Goal: Task Accomplishment & Management: Use online tool/utility

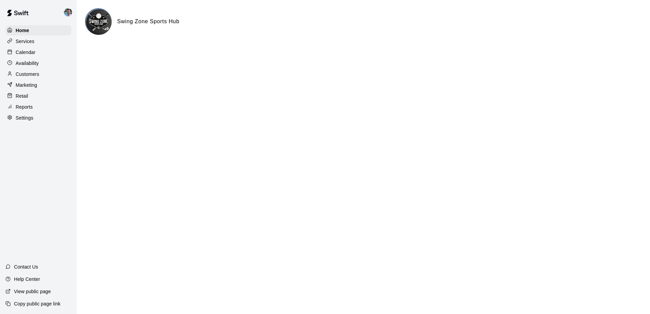
click at [34, 86] on p "Marketing" at bounding box center [27, 85] width 22 height 7
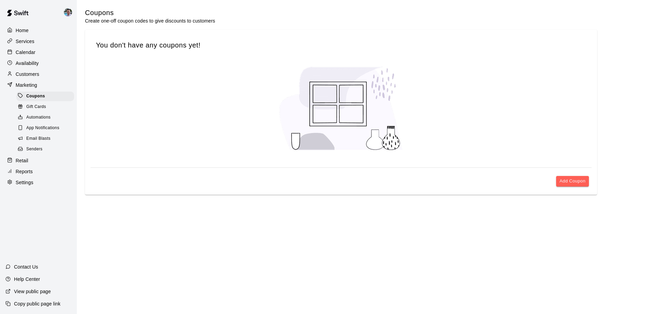
click at [54, 137] on div "Email Blasts" at bounding box center [45, 139] width 58 height 10
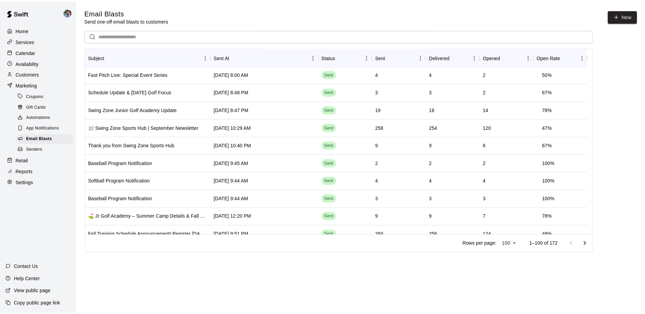
scroll to position [3, 0]
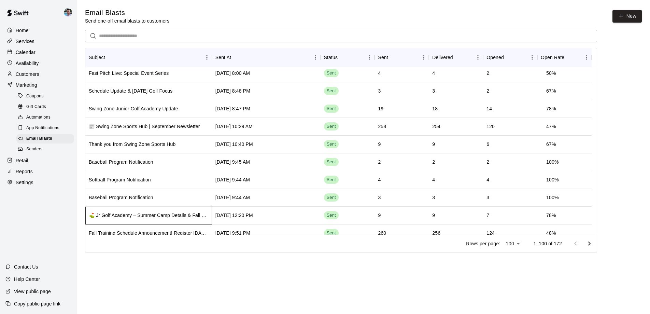
click at [161, 214] on div "⛳ Jr Golf Academy – Summer Camp Details & Fall Schedule" at bounding box center [149, 215] width 120 height 7
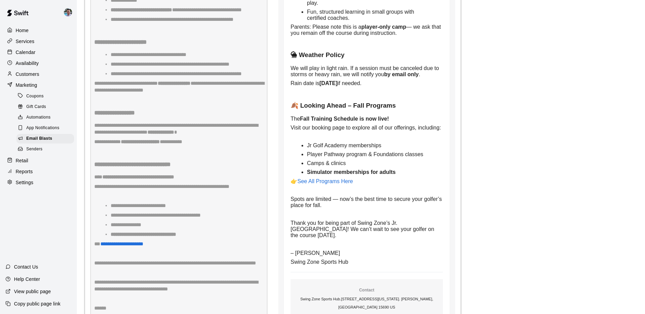
scroll to position [878, 0]
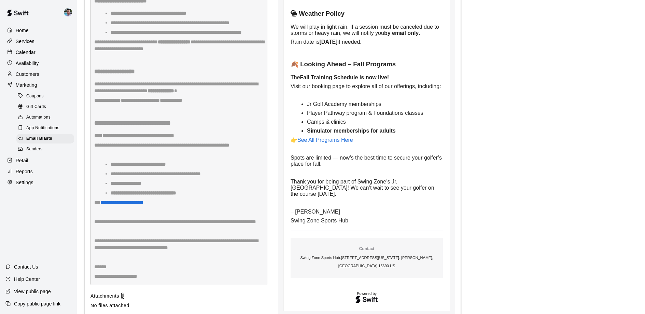
click at [50, 144] on div "Senders" at bounding box center [45, 149] width 58 height 10
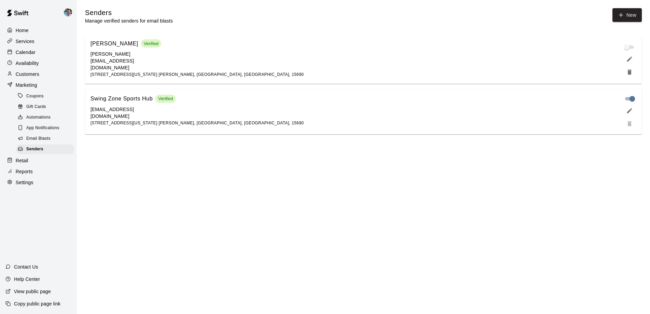
click at [51, 139] on div "Email Blasts" at bounding box center [45, 139] width 58 height 10
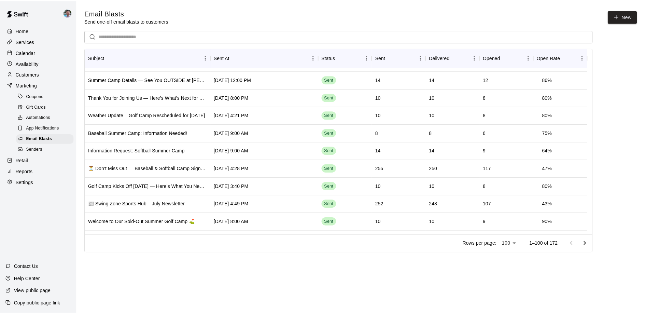
scroll to position [246, 0]
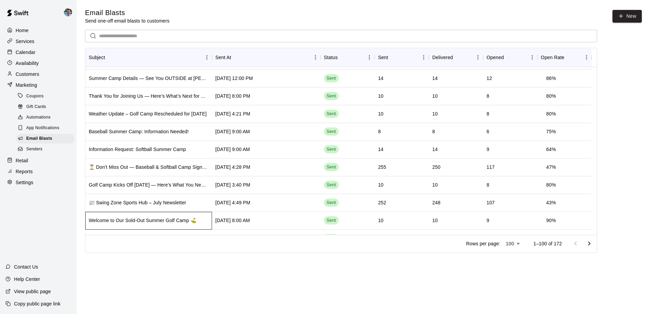
click at [154, 225] on div "Welcome to Our Sold-Out Summer Golf Camp ⛳️" at bounding box center [148, 221] width 127 height 18
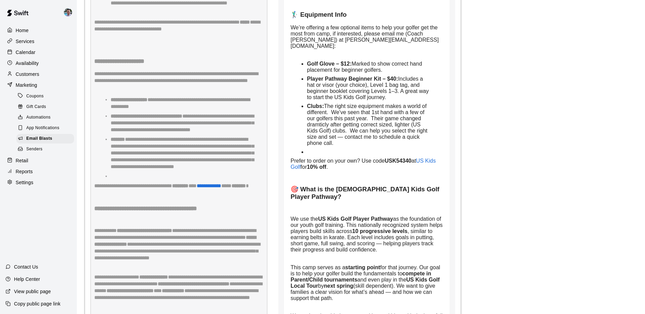
scroll to position [759, 0]
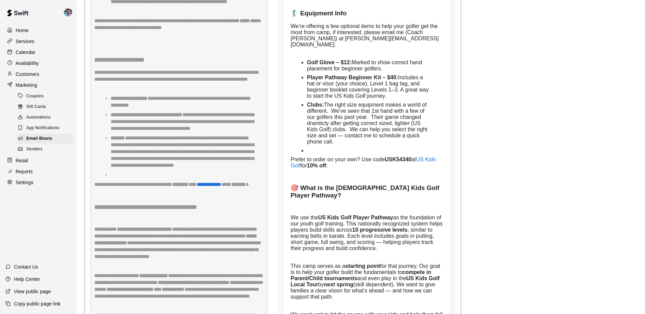
drag, startPoint x: 388, startPoint y: 152, endPoint x: 414, endPoint y: 150, distance: 26.3
click at [411, 156] on strong "USK54340" at bounding box center [398, 159] width 27 height 6
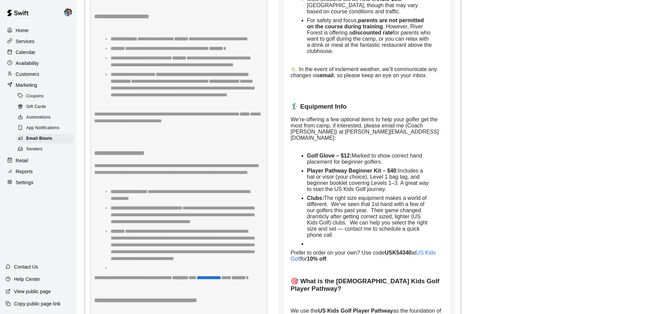
scroll to position [732, 0]
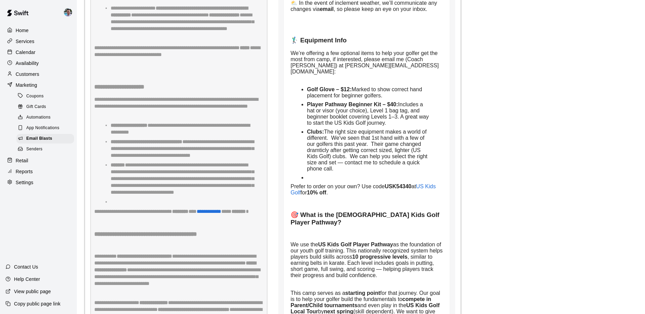
click at [387, 198] on p at bounding box center [366, 201] width 152 height 6
click at [427, 183] on span "US Kids Golf" at bounding box center [363, 189] width 147 height 12
click at [400, 183] on strong "USK54340" at bounding box center [398, 186] width 27 height 6
copy strong "USK54340"
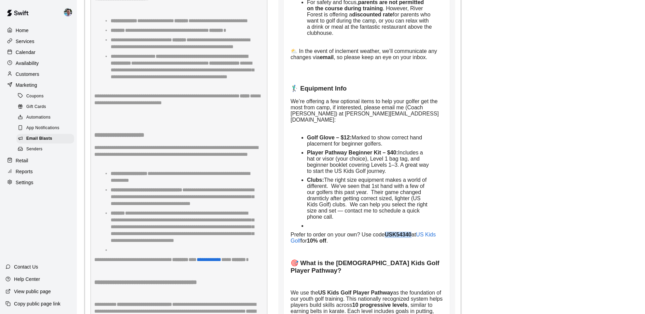
scroll to position [572, 0]
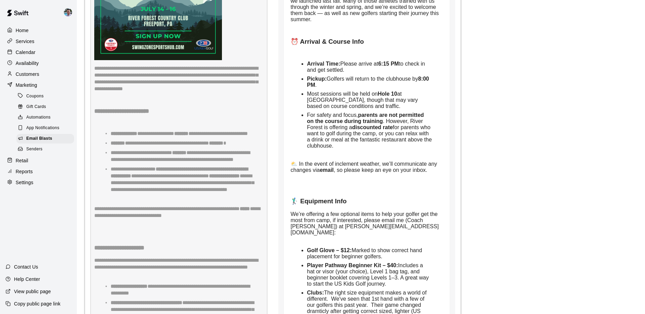
click at [39, 55] on div "Calendar" at bounding box center [38, 52] width 66 height 10
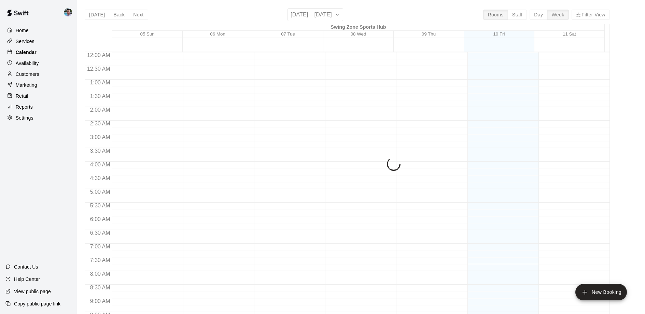
scroll to position [211, 0]
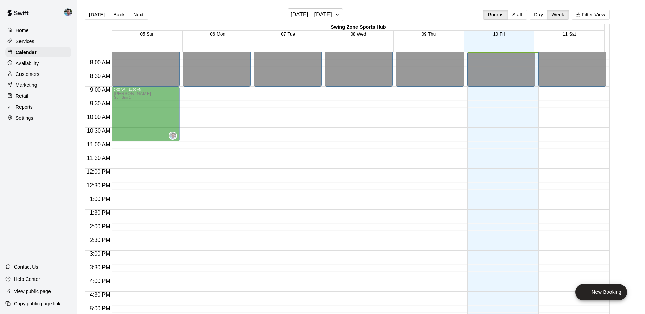
click at [39, 43] on div "Services" at bounding box center [38, 41] width 66 height 10
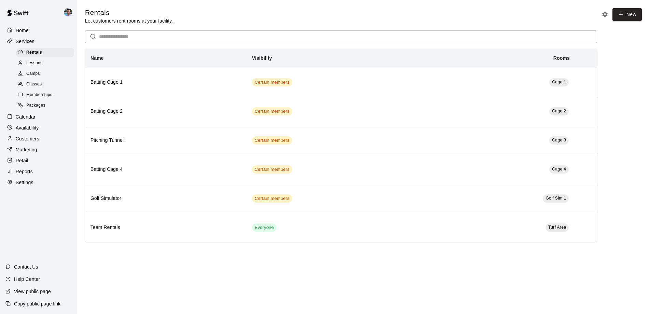
click at [47, 84] on div "Classes" at bounding box center [45, 85] width 58 height 10
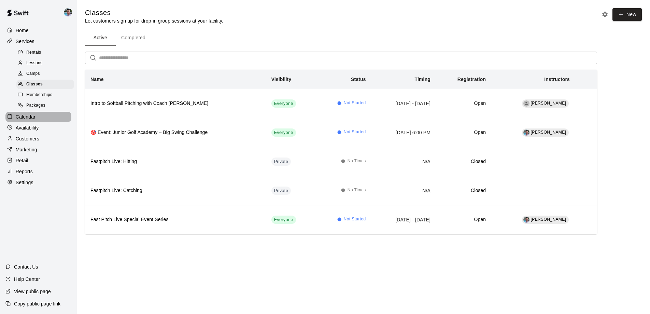
click at [41, 119] on div "Calendar" at bounding box center [38, 117] width 66 height 10
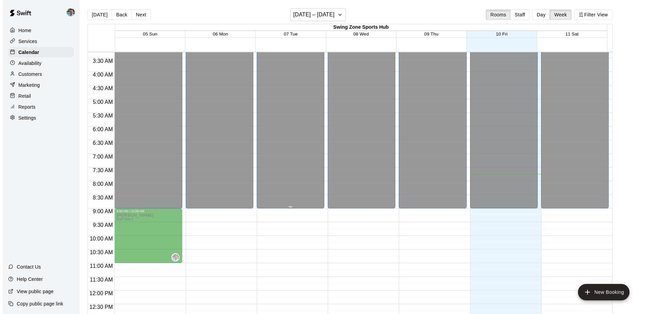
scroll to position [381, 0]
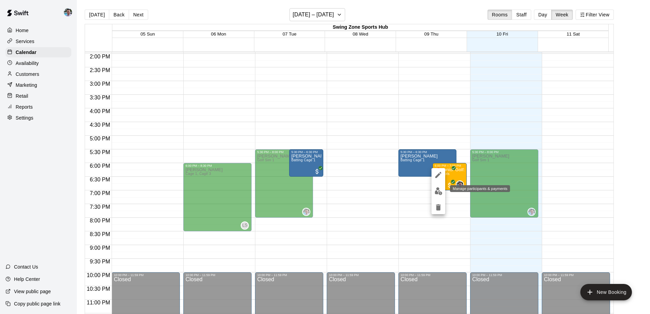
click at [438, 191] on img "edit" at bounding box center [438, 191] width 8 height 8
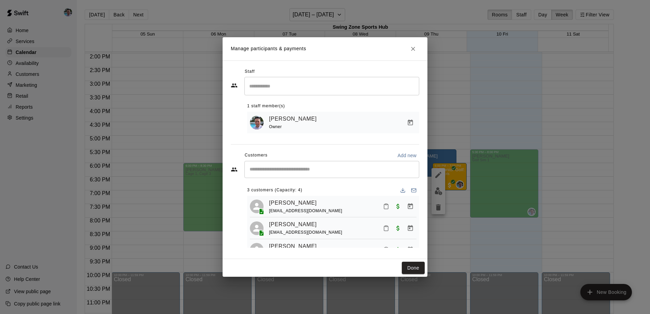
scroll to position [1, 0]
click at [407, 227] on icon "Manage bookings & payment" at bounding box center [410, 226] width 7 height 7
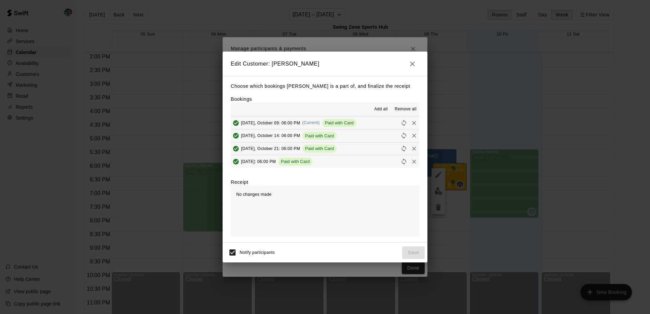
click at [411, 62] on icon "button" at bounding box center [412, 64] width 8 height 8
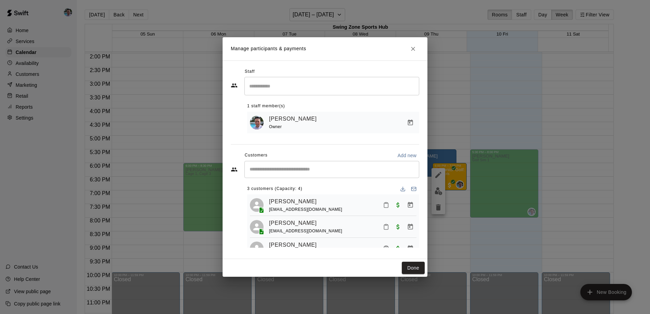
scroll to position [14, 0]
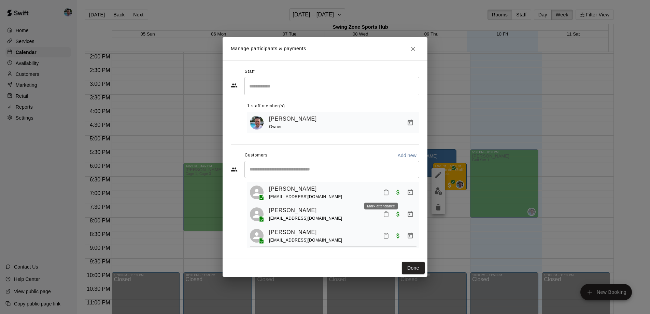
click at [384, 195] on icon "Mark attendance" at bounding box center [386, 192] width 4 height 5
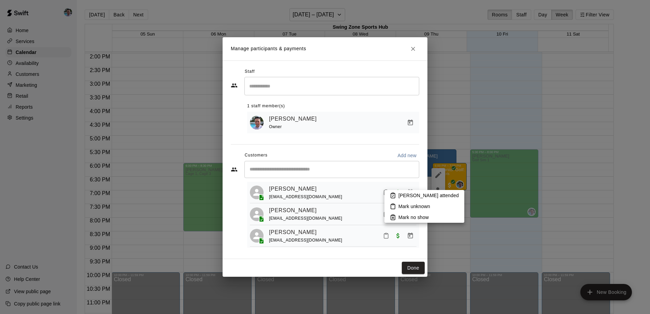
click at [388, 194] on li "[PERSON_NAME] attended" at bounding box center [424, 195] width 80 height 11
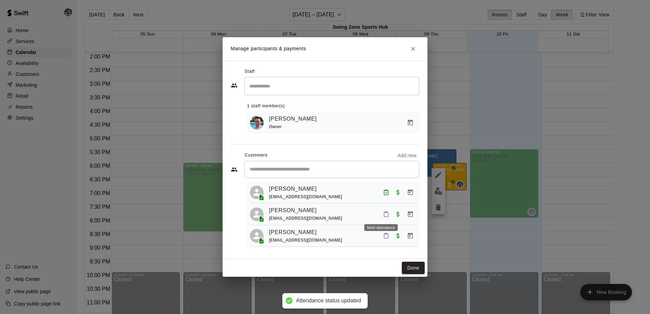
click at [383, 211] on icon "Mark attendance" at bounding box center [386, 214] width 6 height 6
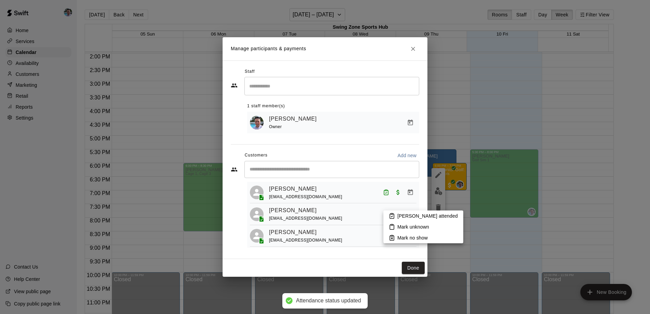
click at [395, 217] on li "[PERSON_NAME] attended" at bounding box center [423, 215] width 80 height 11
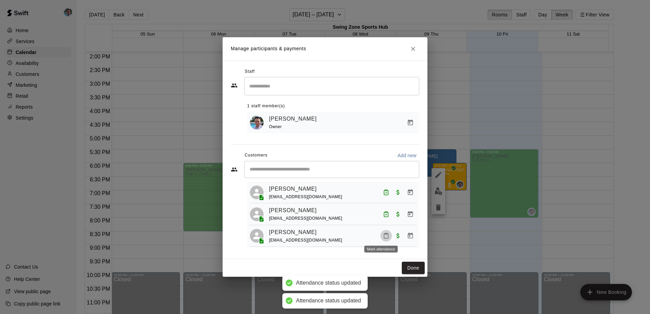
click at [384, 234] on icon "Mark attendance" at bounding box center [386, 235] width 4 height 5
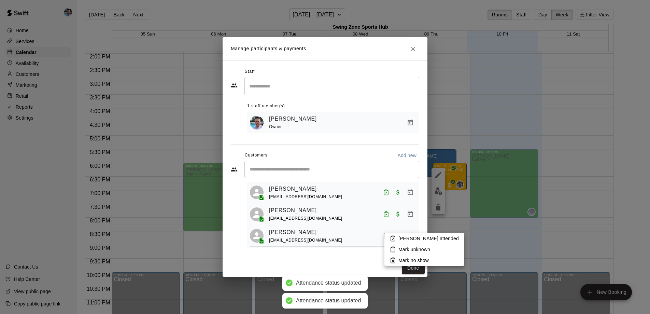
click at [406, 238] on p "[PERSON_NAME] attended" at bounding box center [428, 238] width 60 height 7
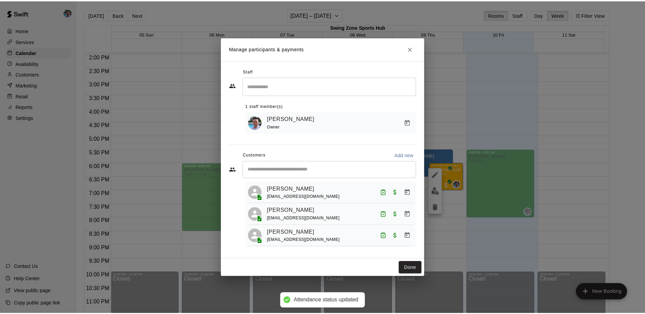
scroll to position [15, 0]
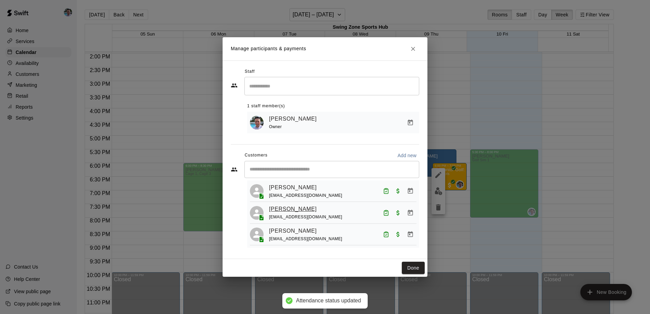
click at [315, 209] on link "[PERSON_NAME]" at bounding box center [293, 208] width 48 height 9
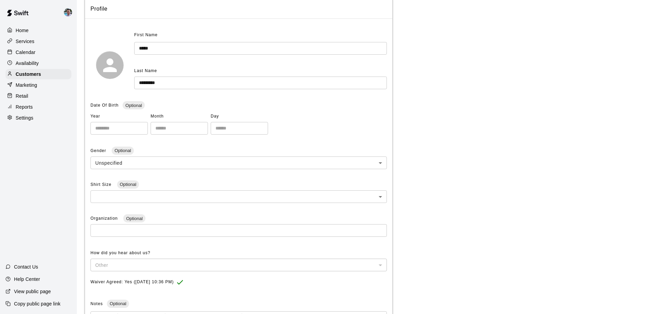
scroll to position [97, 0]
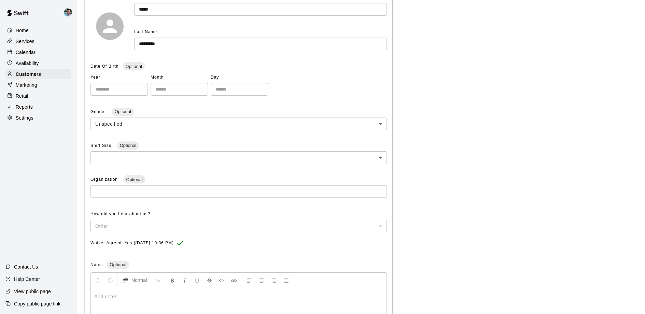
click at [40, 86] on div "Marketing" at bounding box center [38, 85] width 66 height 10
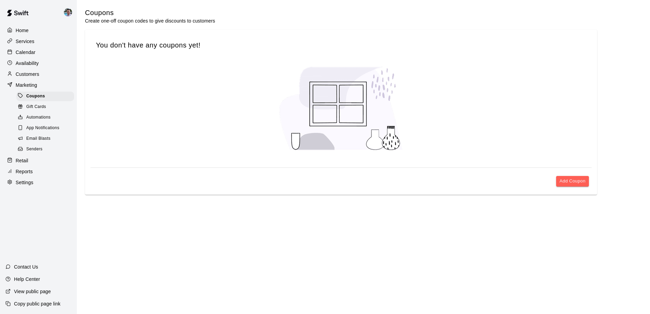
click at [61, 136] on div "Email Blasts" at bounding box center [45, 139] width 58 height 10
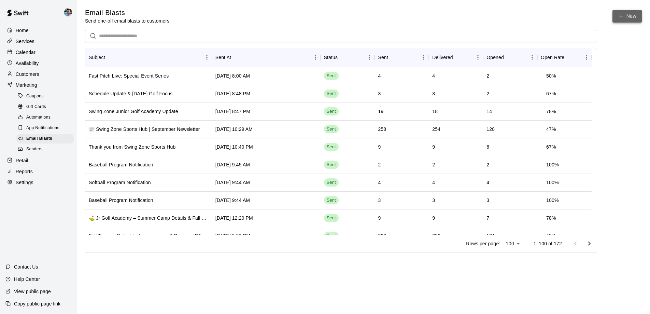
click at [628, 16] on link "New" at bounding box center [626, 16] width 29 height 13
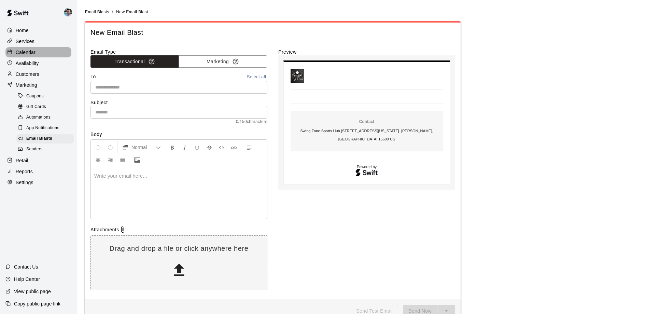
click at [30, 52] on p "Calendar" at bounding box center [26, 52] width 20 height 7
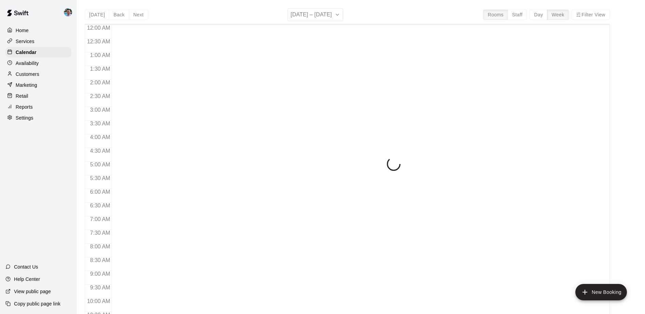
scroll to position [212, 0]
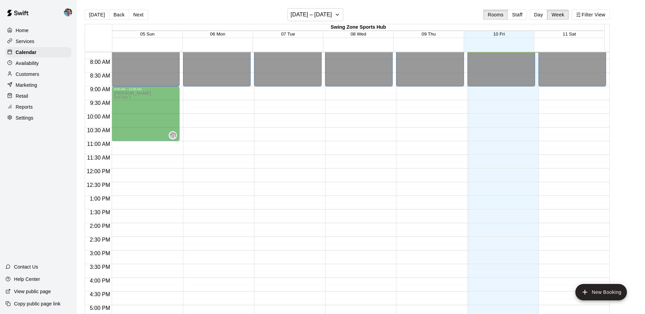
click at [47, 39] on div "Services" at bounding box center [38, 41] width 66 height 10
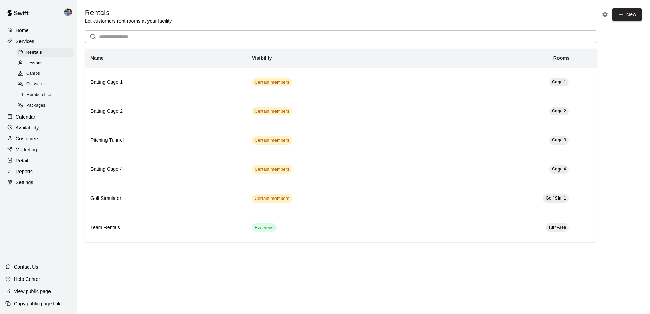
click at [53, 82] on div "Classes" at bounding box center [45, 85] width 58 height 10
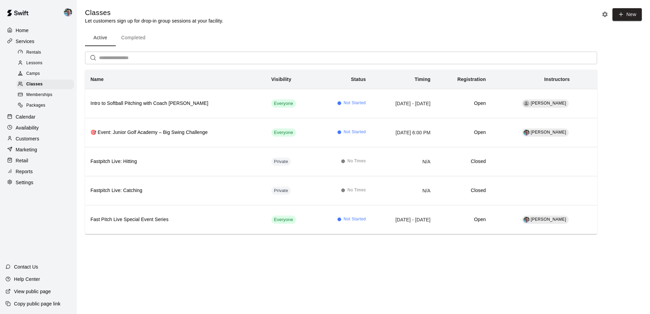
click at [51, 73] on div "Camps" at bounding box center [45, 74] width 58 height 10
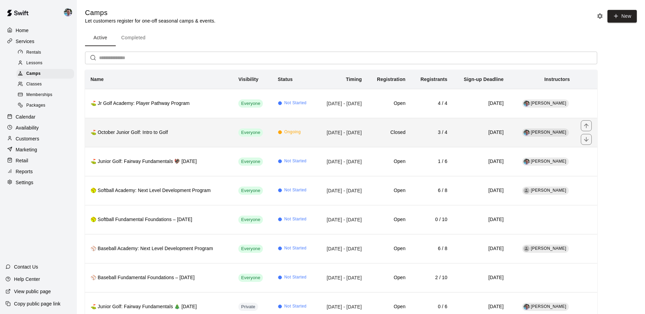
click at [191, 137] on th "⛳ October Junior Golf: Intro to Golf" at bounding box center [159, 132] width 148 height 29
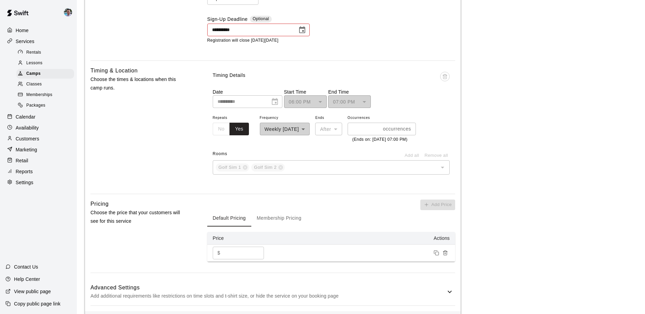
scroll to position [797, 0]
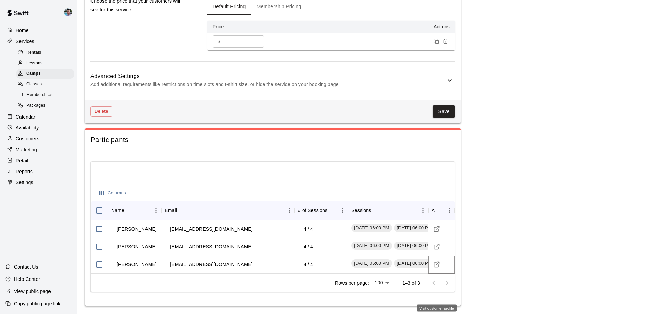
click at [439, 265] on icon "Visit customer profile" at bounding box center [436, 264] width 7 height 7
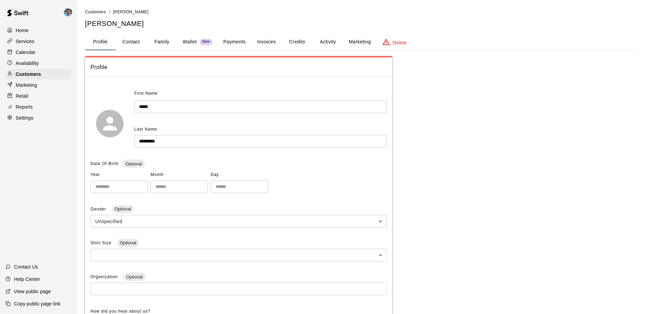
click at [357, 44] on button "Marketing" at bounding box center [359, 42] width 33 height 16
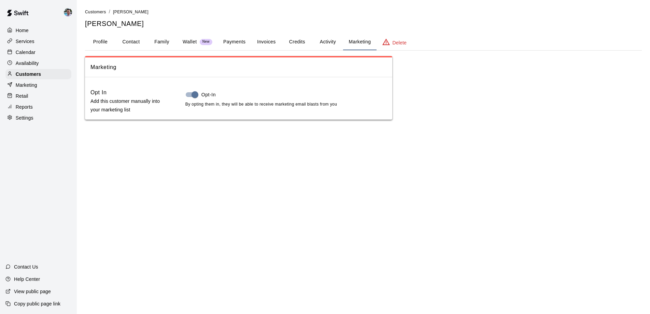
click at [33, 43] on p "Services" at bounding box center [25, 41] width 19 height 7
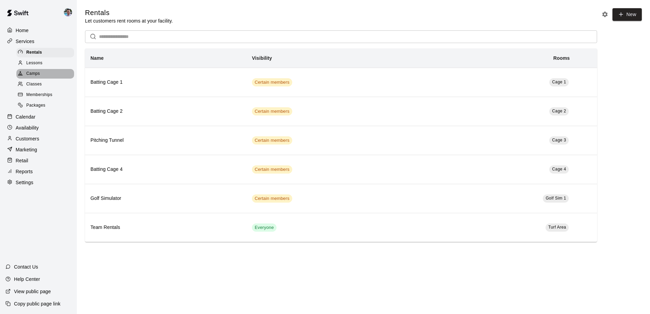
click at [37, 73] on span "Camps" at bounding box center [33, 73] width 14 height 7
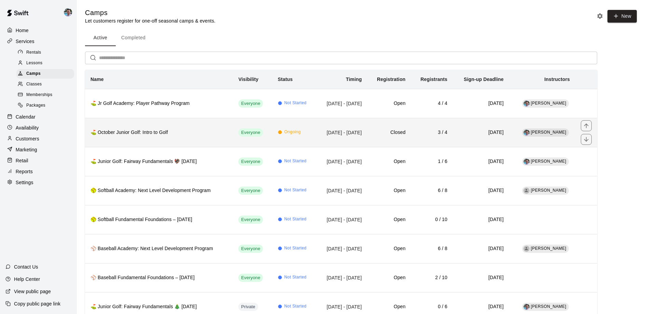
click at [197, 132] on h6 "⛳ October Junior Golf: Intro to Golf" at bounding box center [158, 133] width 137 height 8
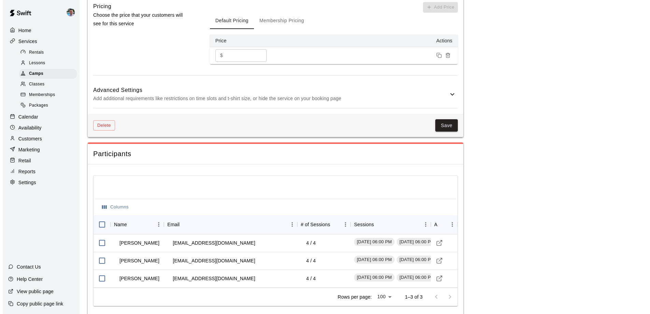
scroll to position [797, 0]
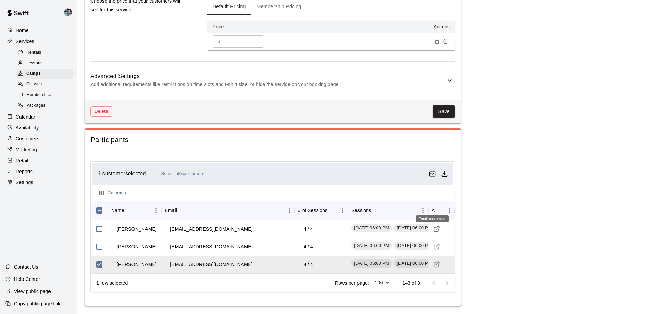
click at [431, 174] on icon "Email customers" at bounding box center [432, 173] width 7 height 7
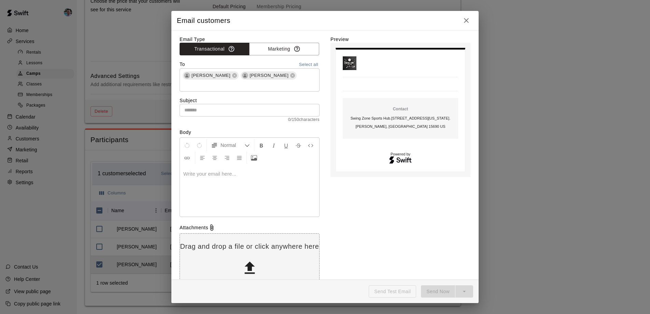
click at [189, 111] on input "text" at bounding box center [250, 110] width 140 height 13
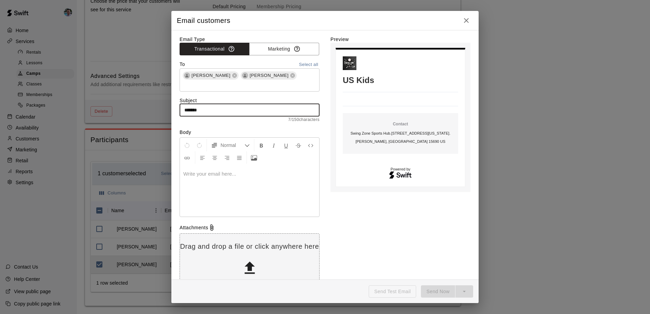
type input "*******"
click at [467, 19] on icon "button" at bounding box center [466, 20] width 8 height 8
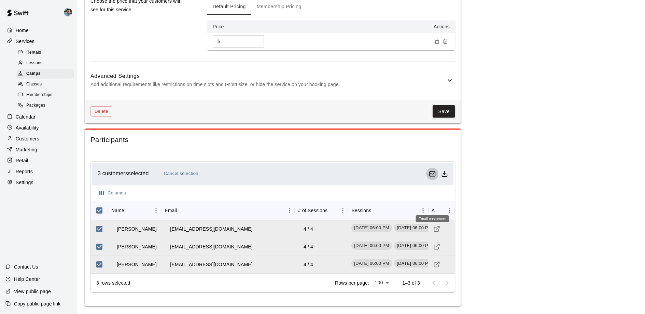
click at [433, 173] on icon "Email customers" at bounding box center [432, 173] width 7 height 7
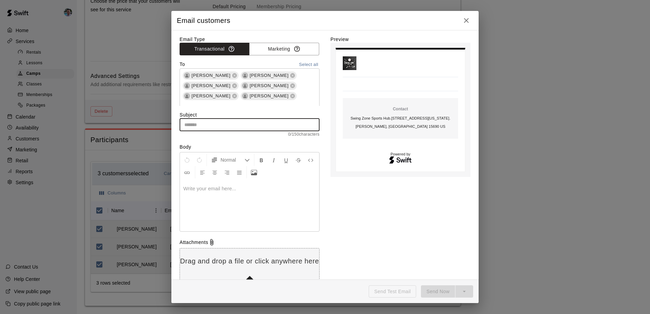
click at [217, 120] on input "text" at bounding box center [250, 124] width 140 height 13
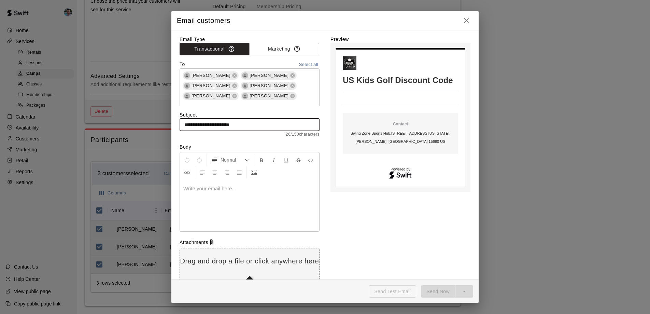
type input "**********"
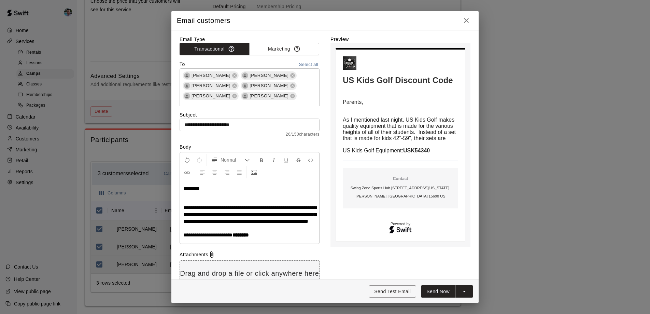
click at [232, 237] on span "**********" at bounding box center [207, 234] width 49 height 5
click at [242, 237] on strong "********" at bounding box center [240, 234] width 16 height 5
click at [297, 238] on p "**********" at bounding box center [249, 221] width 132 height 34
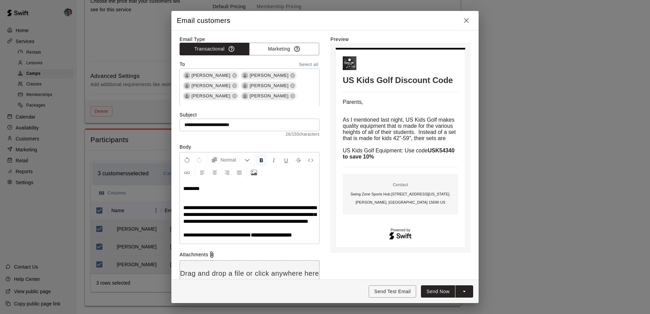
click at [292, 237] on strong "**********" at bounding box center [271, 234] width 41 height 5
click at [301, 238] on p "**********" at bounding box center [249, 221] width 132 height 34
click at [298, 238] on p "**********" at bounding box center [249, 221] width 132 height 34
click at [287, 238] on p "**********" at bounding box center [249, 221] width 132 height 34
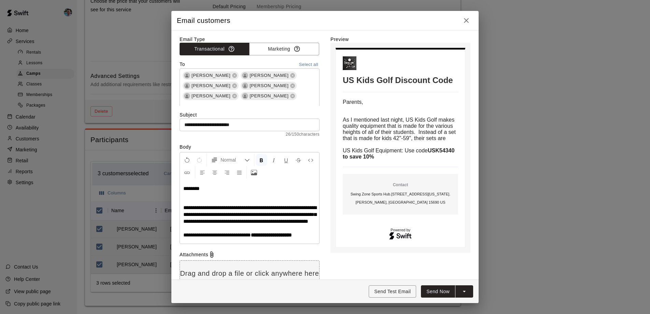
click at [287, 238] on p "**********" at bounding box center [249, 221] width 132 height 34
drag, startPoint x: 290, startPoint y: 248, endPoint x: 295, endPoint y: 242, distance: 7.0
click at [295, 238] on p "**********" at bounding box center [249, 221] width 132 height 34
click at [264, 159] on icon "Format Bold" at bounding box center [261, 160] width 6 height 6
drag, startPoint x: 183, startPoint y: 240, endPoint x: 240, endPoint y: 239, distance: 56.7
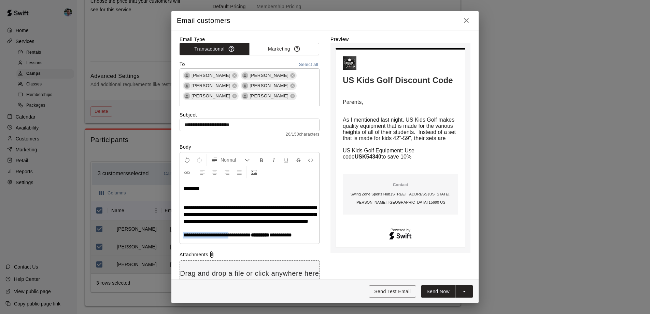
click at [240, 239] on div "**********" at bounding box center [249, 211] width 139 height 63
click at [193, 172] on button "Insert Link" at bounding box center [187, 172] width 12 height 12
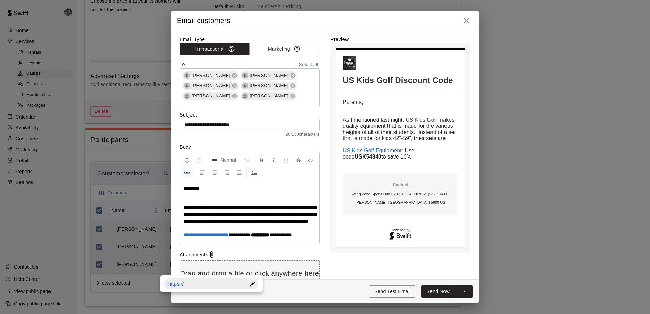
click at [227, 281] on link "https://" at bounding box center [206, 284] width 76 height 6
click at [253, 278] on div at bounding box center [252, 283] width 12 height 11
click at [225, 278] on input "********" at bounding box center [211, 283] width 94 height 11
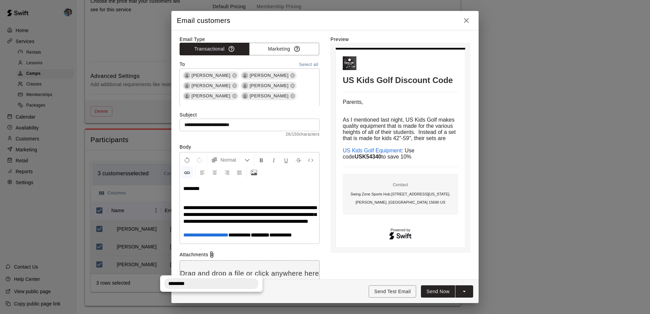
click at [225, 278] on input "********" at bounding box center [211, 283] width 94 height 11
type input "**********"
click at [260, 228] on p "**********" at bounding box center [249, 221] width 132 height 34
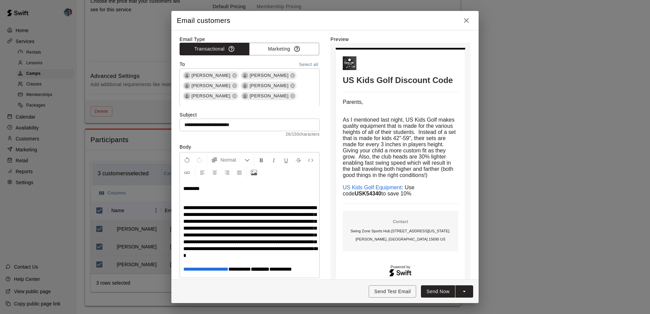
scroll to position [14, 0]
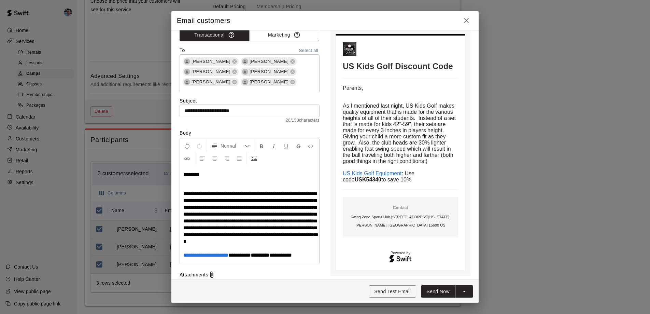
click at [240, 258] on p "**********" at bounding box center [249, 224] width 132 height 68
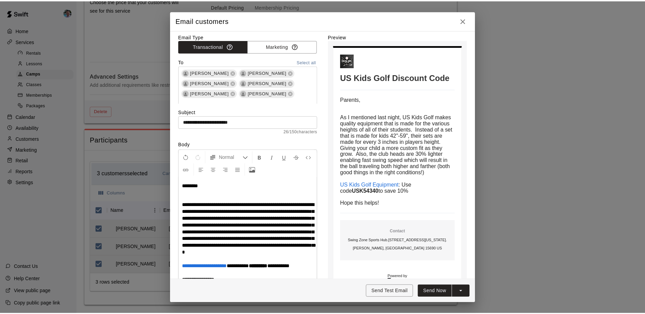
scroll to position [105, 0]
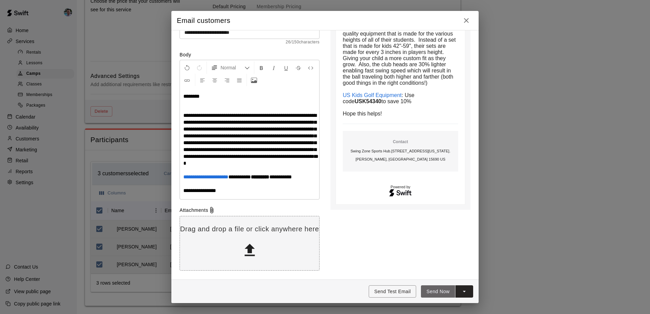
click at [433, 293] on button "Send Now" at bounding box center [438, 291] width 34 height 13
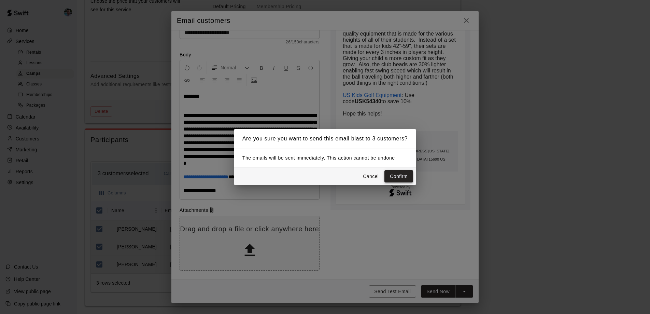
click at [396, 176] on button "Confirm" at bounding box center [398, 176] width 29 height 13
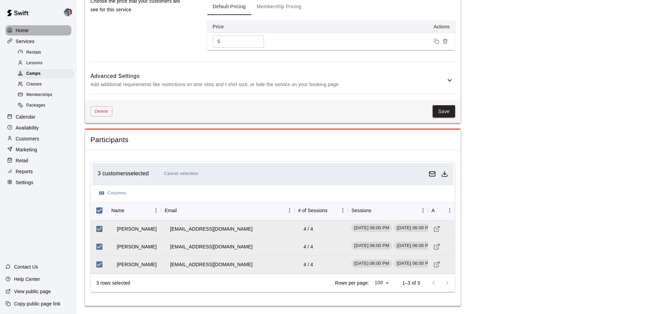
click at [19, 30] on p "Home" at bounding box center [22, 30] width 13 height 7
